Goal: Task Accomplishment & Management: Use online tool/utility

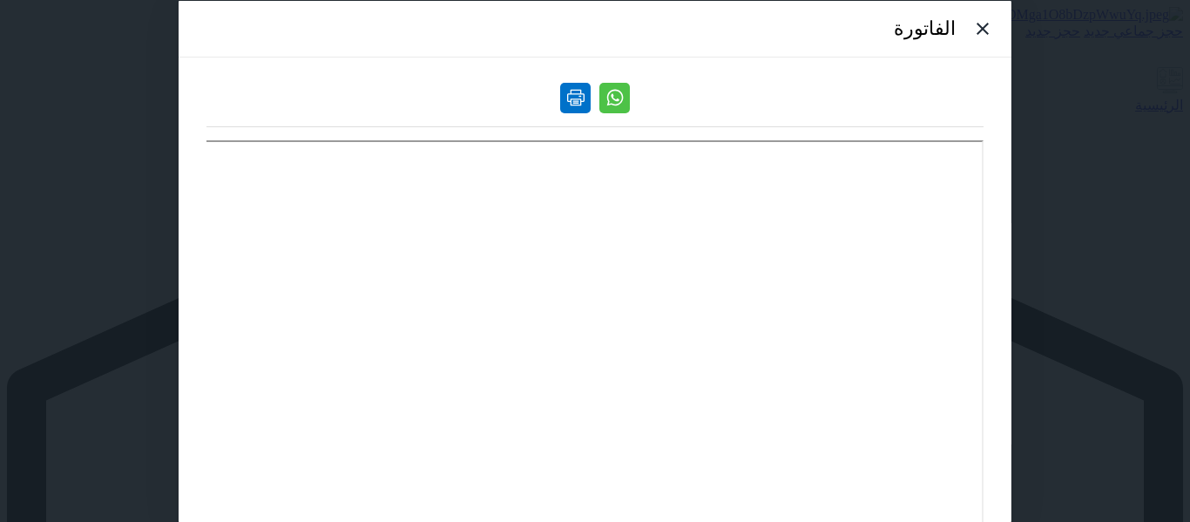
click at [570, 99] on link at bounding box center [575, 97] width 30 height 30
click at [991, 18] on icon at bounding box center [982, 28] width 21 height 21
click at [989, 31] on div at bounding box center [982, 28] width 37 height 37
click at [981, 18] on icon at bounding box center [982, 28] width 21 height 21
click at [993, 18] on icon at bounding box center [982, 28] width 21 height 21
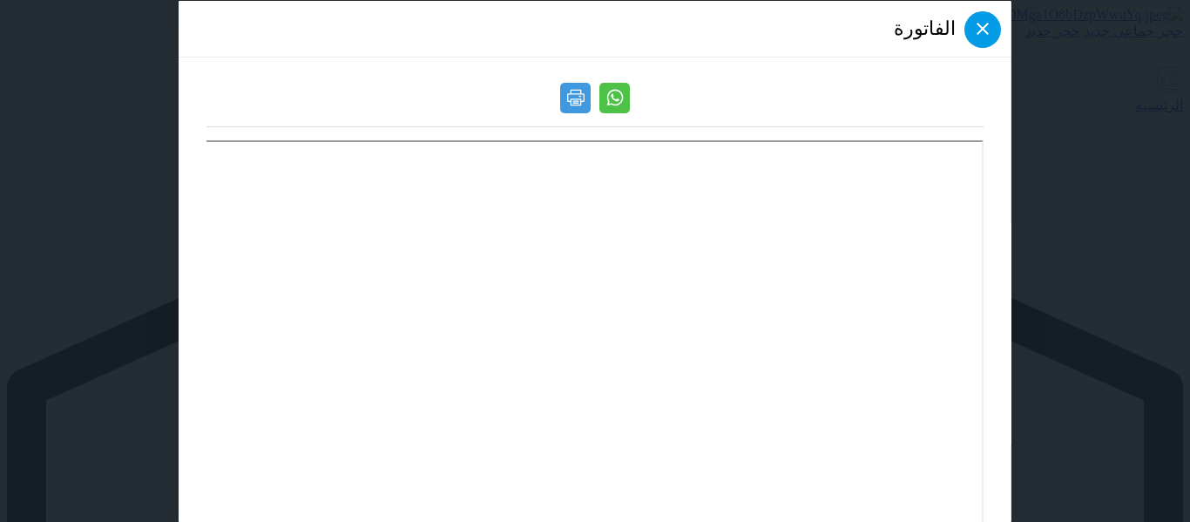
click at [992, 18] on icon at bounding box center [982, 28] width 21 height 21
click at [980, 8] on div "الفاتورة" at bounding box center [595, 261] width 832 height 522
click at [984, 18] on icon at bounding box center [982, 28] width 21 height 21
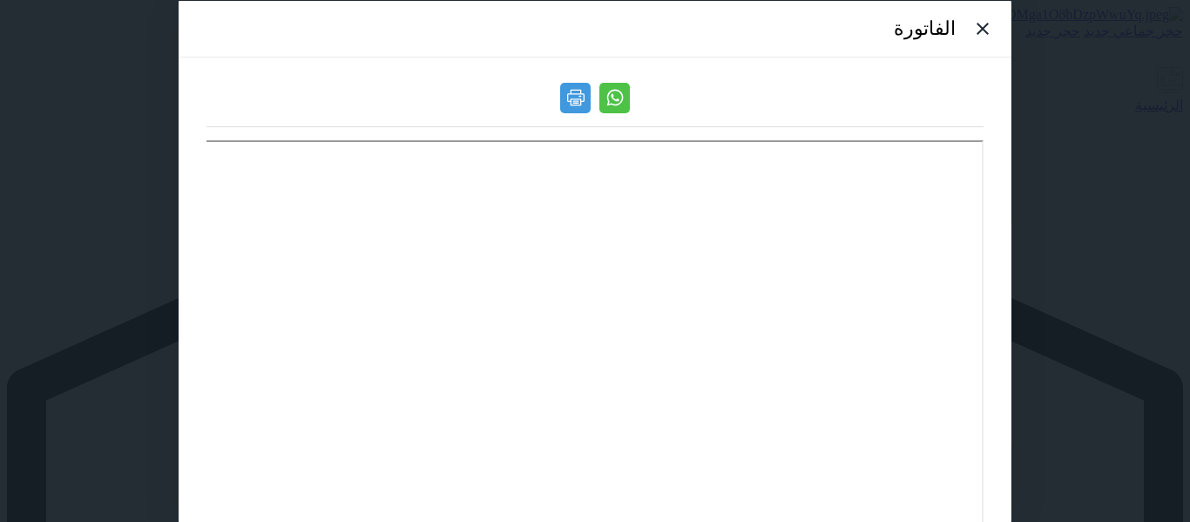
drag, startPoint x: 875, startPoint y: 57, endPoint x: 998, endPoint y: 51, distance: 122.9
click at [998, 51] on div "الفاتورة" at bounding box center [595, 261] width 832 height 522
click at [981, 25] on icon at bounding box center [982, 28] width 21 height 21
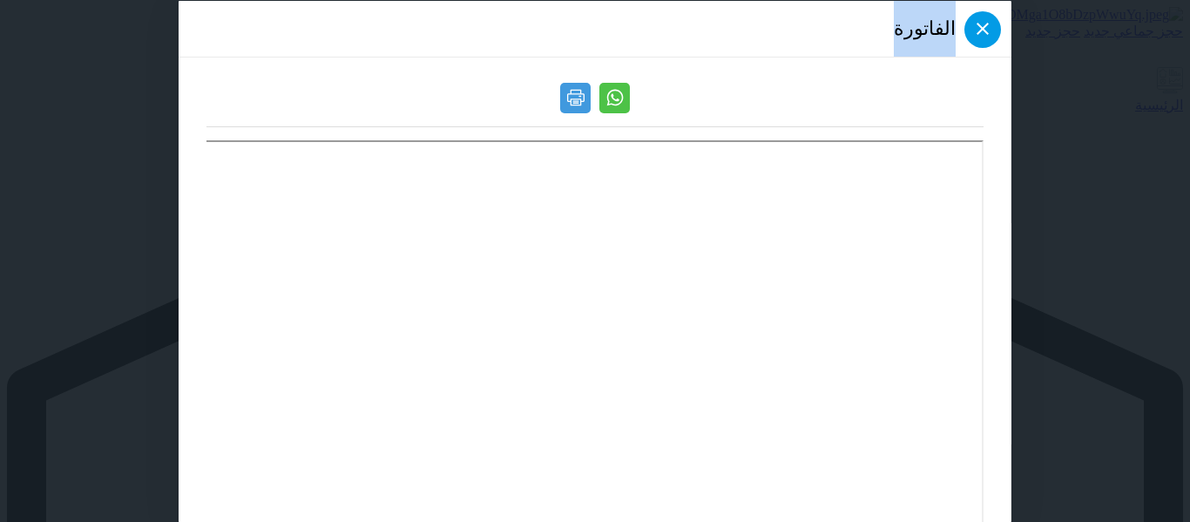
click at [981, 25] on icon at bounding box center [982, 28] width 21 height 21
click at [993, 18] on icon at bounding box center [982, 28] width 21 height 21
